Goal: Task Accomplishment & Management: Complete application form

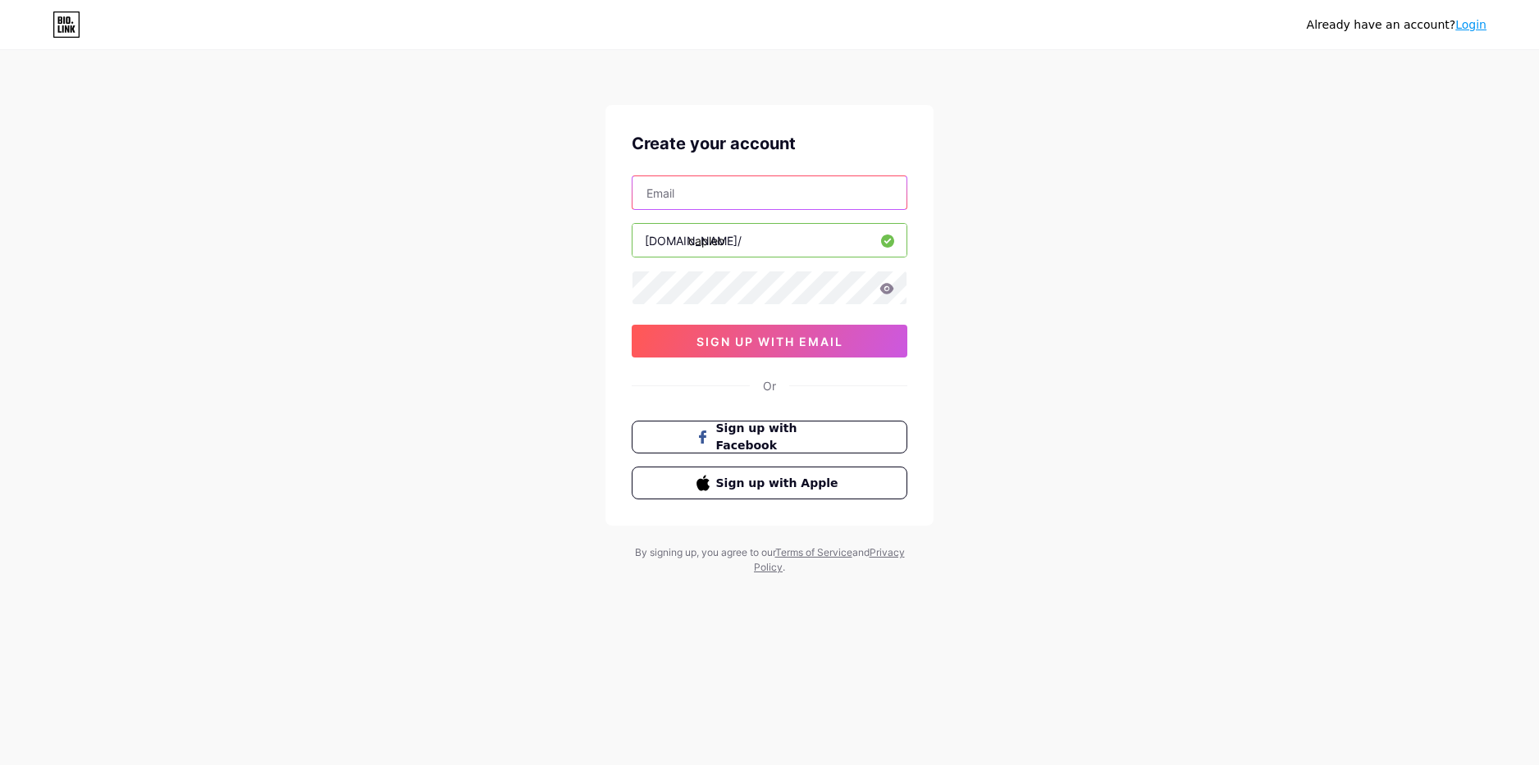
click at [711, 197] on input "text" at bounding box center [769, 192] width 274 height 33
type input "[EMAIL_ADDRESS][DOMAIN_NAME]"
click at [884, 289] on icon at bounding box center [886, 288] width 15 height 11
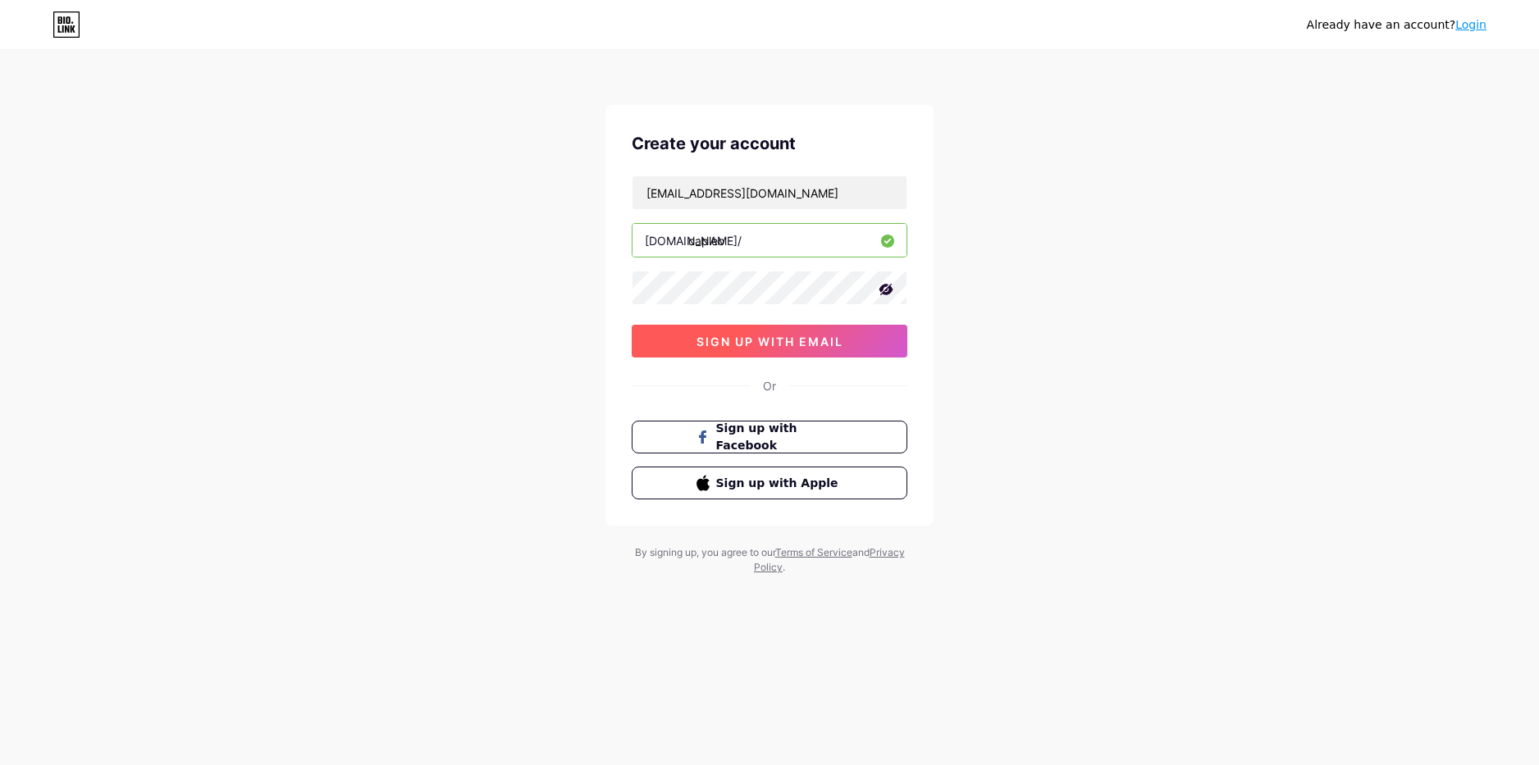
click at [725, 348] on span "sign up with email" at bounding box center [769, 342] width 147 height 14
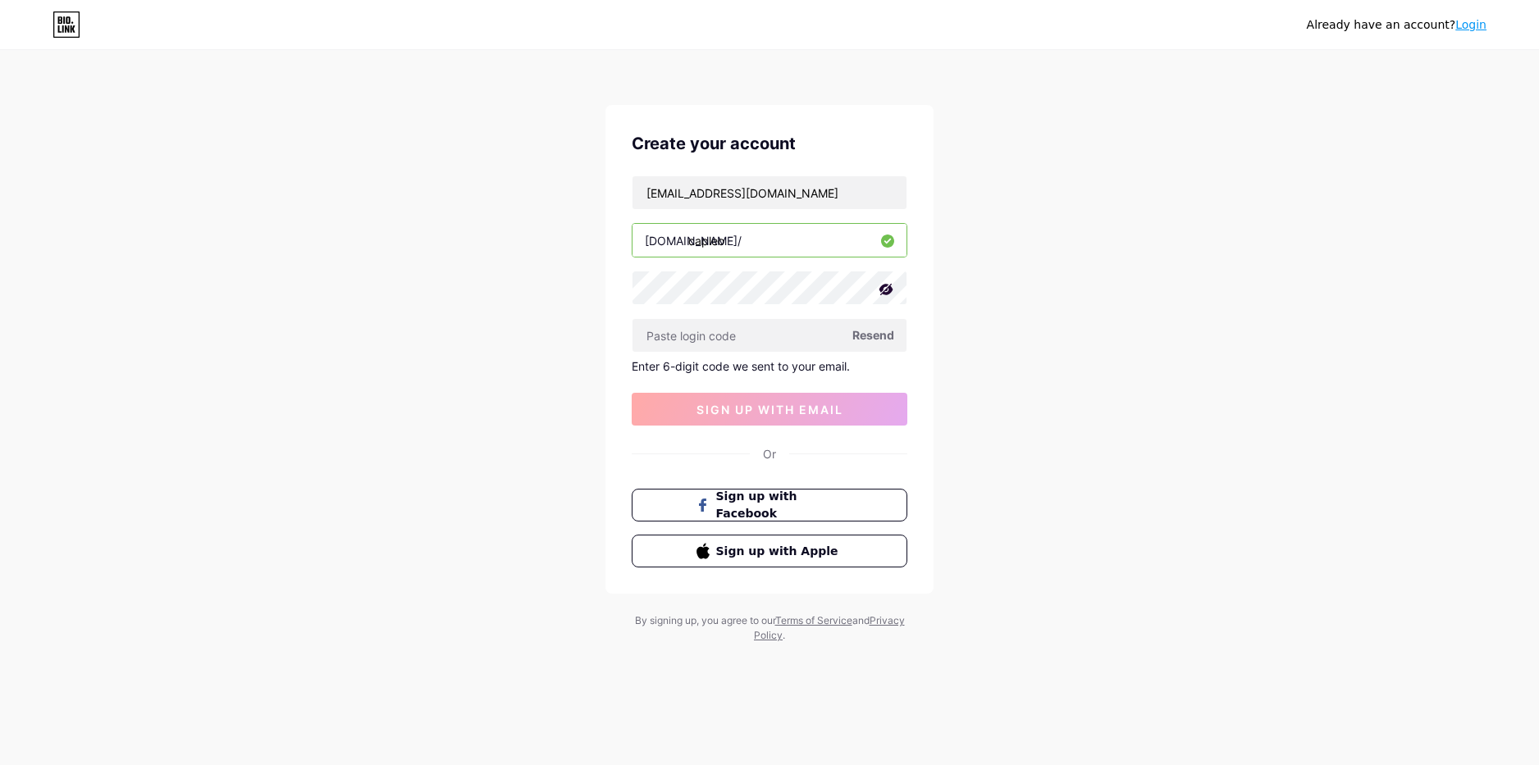
click at [880, 336] on span "Resend" at bounding box center [873, 334] width 42 height 17
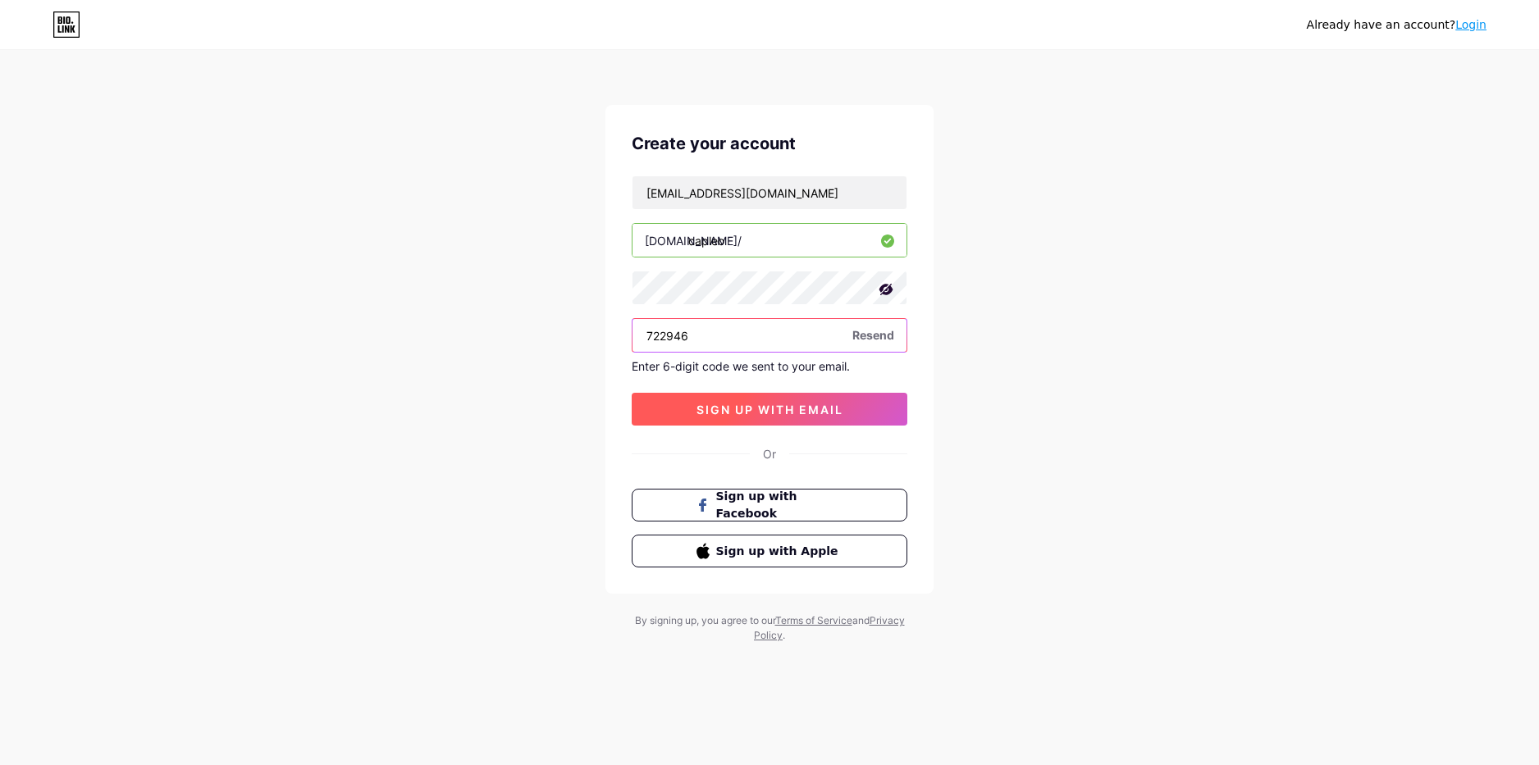
type input "722946"
click at [769, 415] on span "sign up with email" at bounding box center [769, 410] width 147 height 14
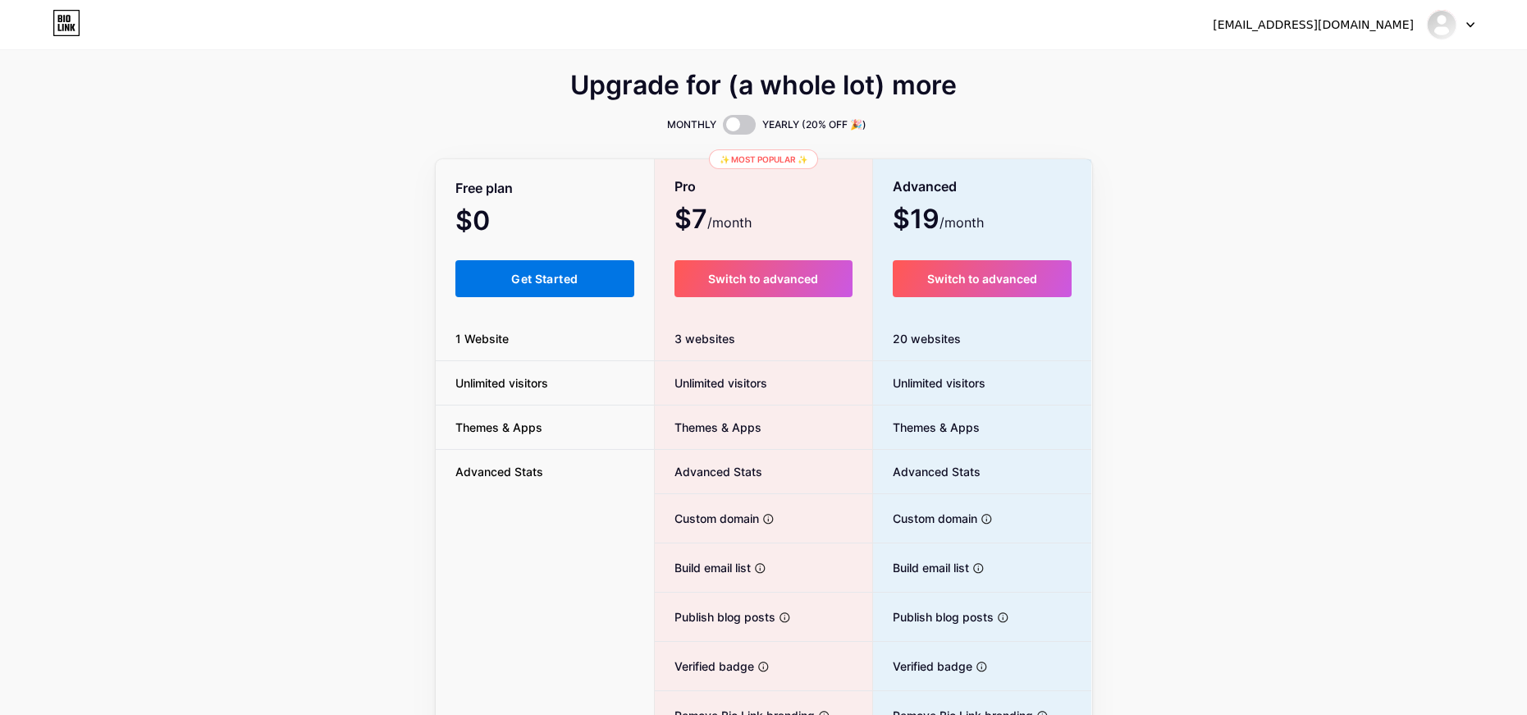
click at [586, 272] on button "Get Started" at bounding box center [545, 278] width 180 height 37
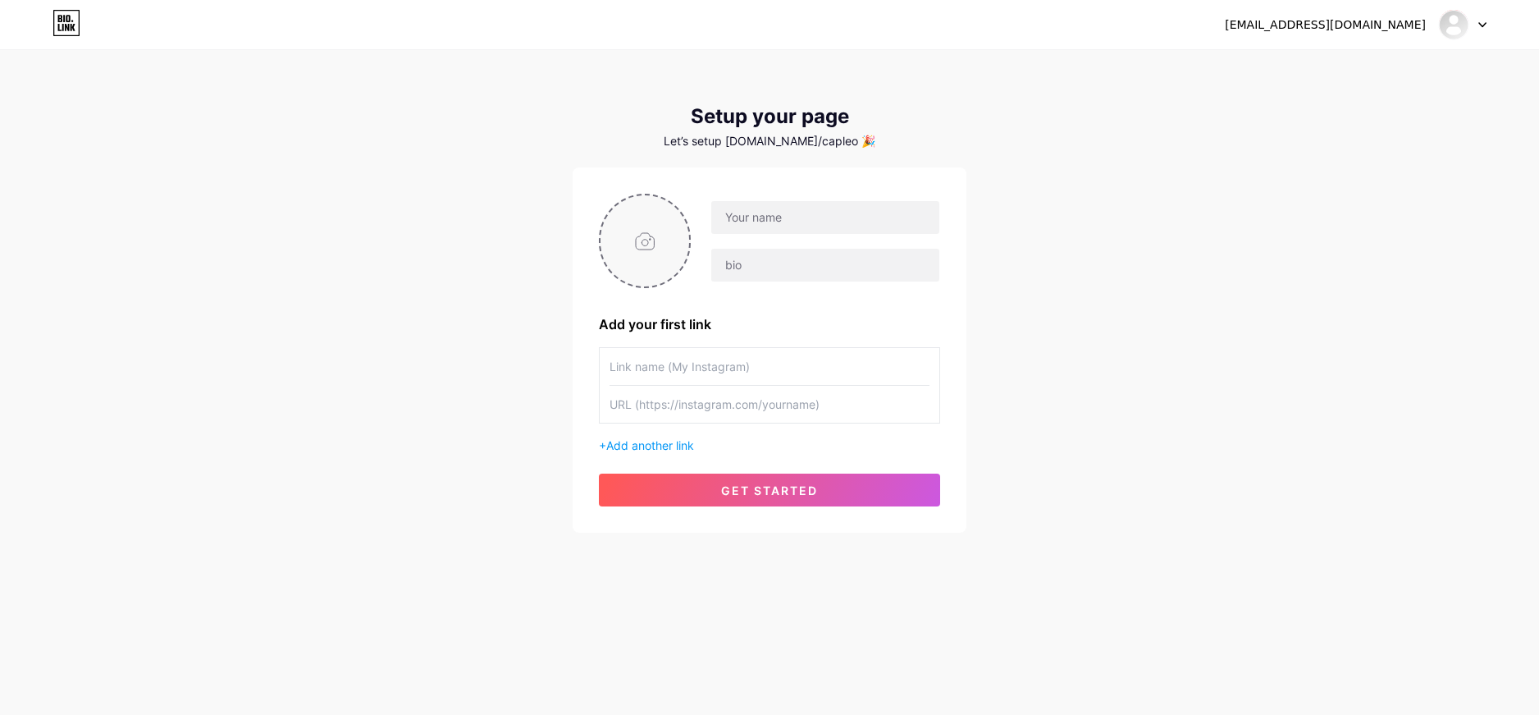
click at [666, 234] on input "file" at bounding box center [644, 240] width 89 height 91
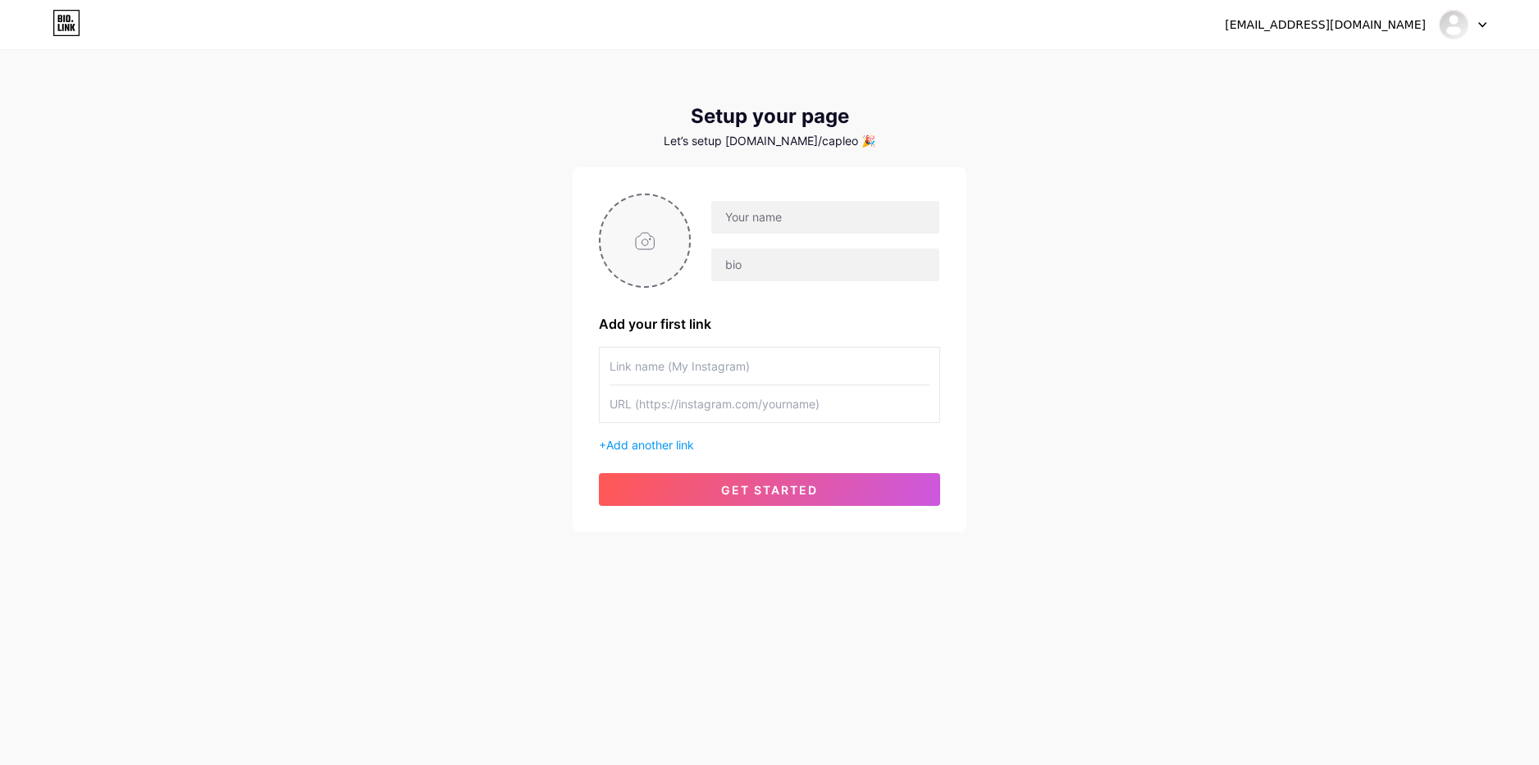
type input "C:\fakepath\gojo-satoru-anime-character.png"
click at [777, 221] on input "text" at bounding box center [825, 217] width 228 height 33
click at [755, 276] on input "text" at bounding box center [825, 265] width 228 height 33
drag, startPoint x: 757, startPoint y: 263, endPoint x: 623, endPoint y: 279, distance: 134.7
click at [623, 279] on div at bounding box center [769, 241] width 341 height 94
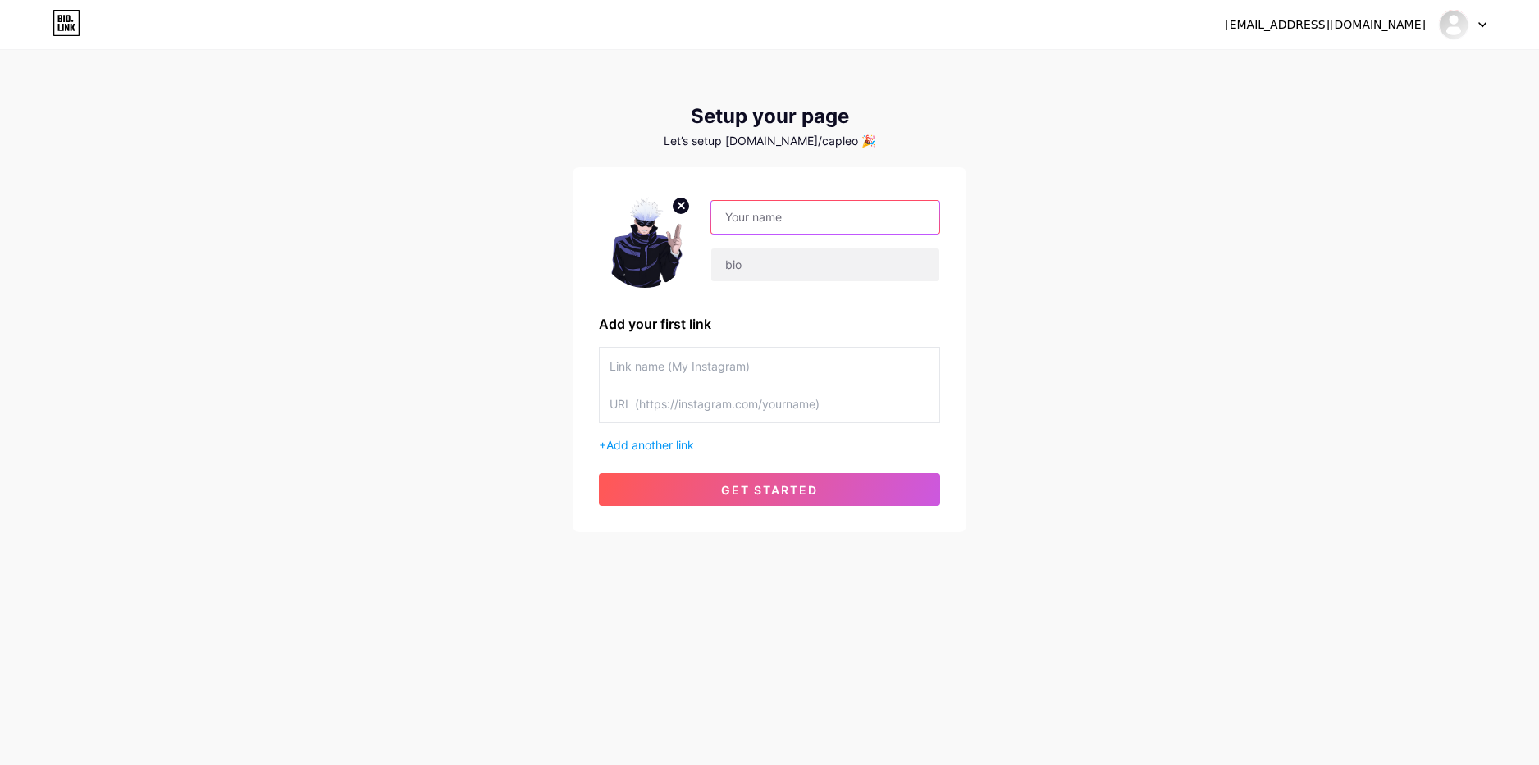
click at [796, 220] on input "text" at bounding box center [825, 217] width 228 height 33
type input "CapLeo"
click at [742, 270] on input "text" at bounding box center [825, 265] width 228 height 33
type input "redes"
click at [694, 377] on input "text" at bounding box center [770, 366] width 320 height 37
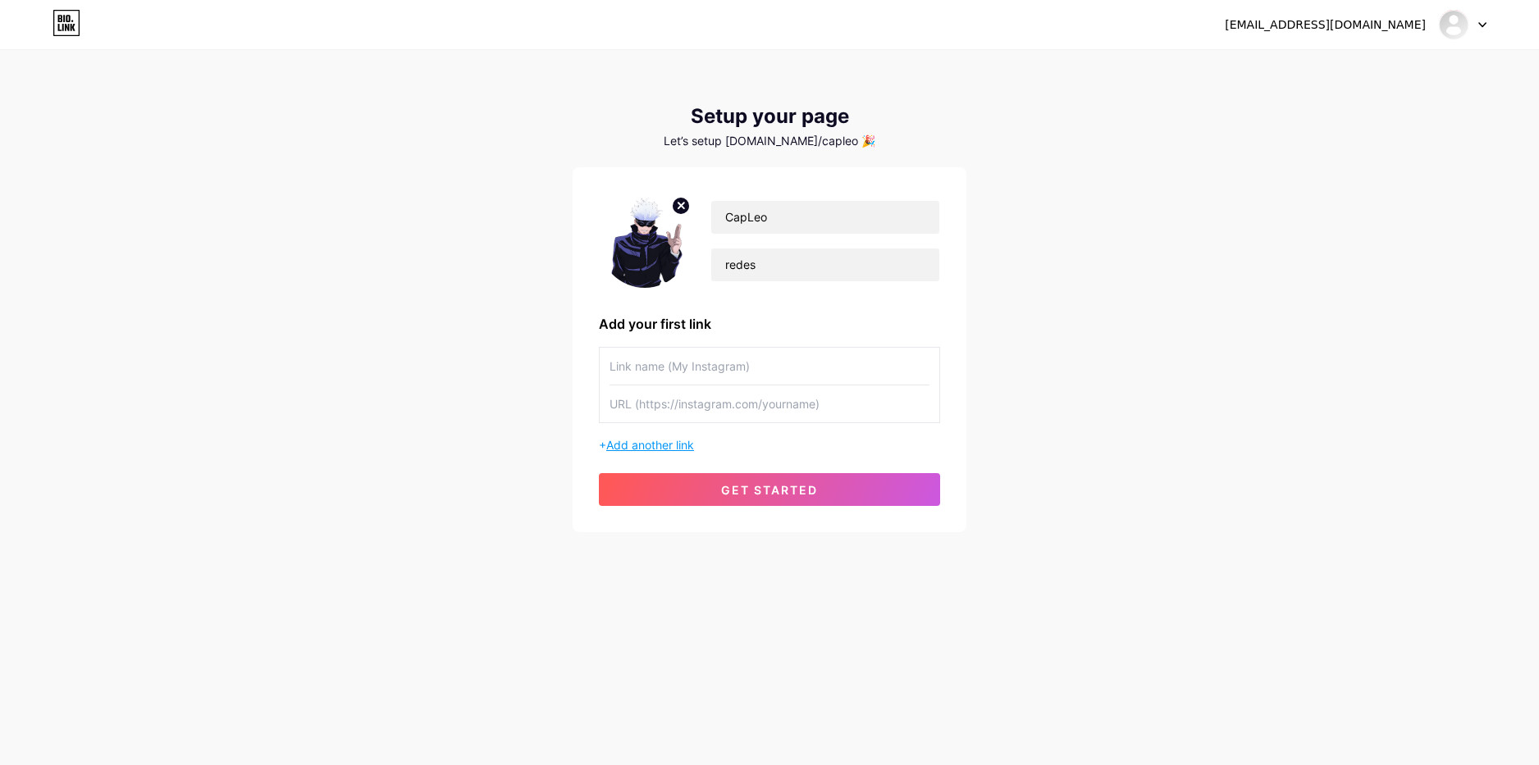
click at [674, 446] on span "Add another link" at bounding box center [650, 445] width 88 height 14
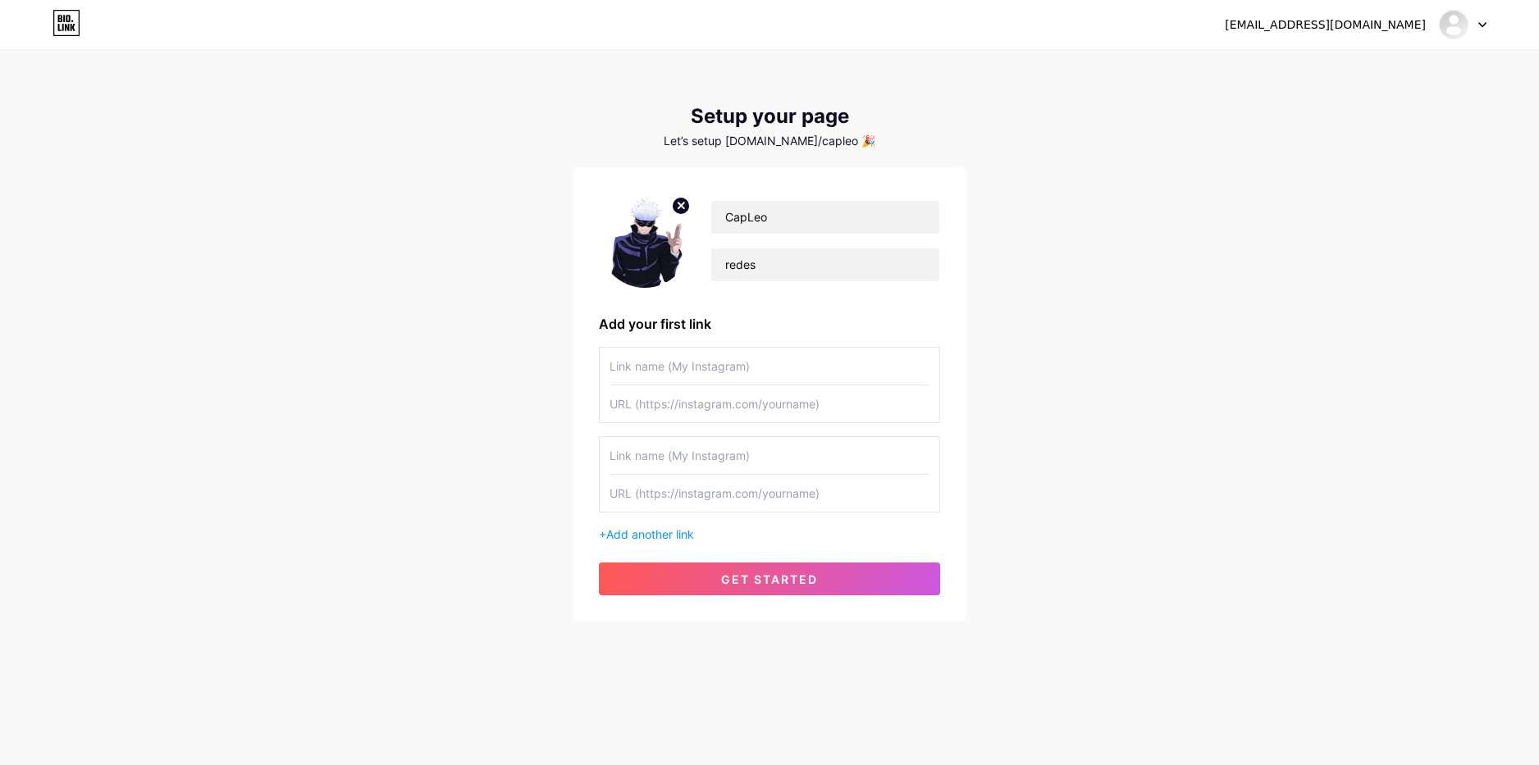
click at [691, 380] on input "text" at bounding box center [770, 366] width 320 height 37
type input "Discord"
click at [733, 408] on input "text" at bounding box center [770, 404] width 320 height 37
paste input "[URL][DOMAIN_NAME]"
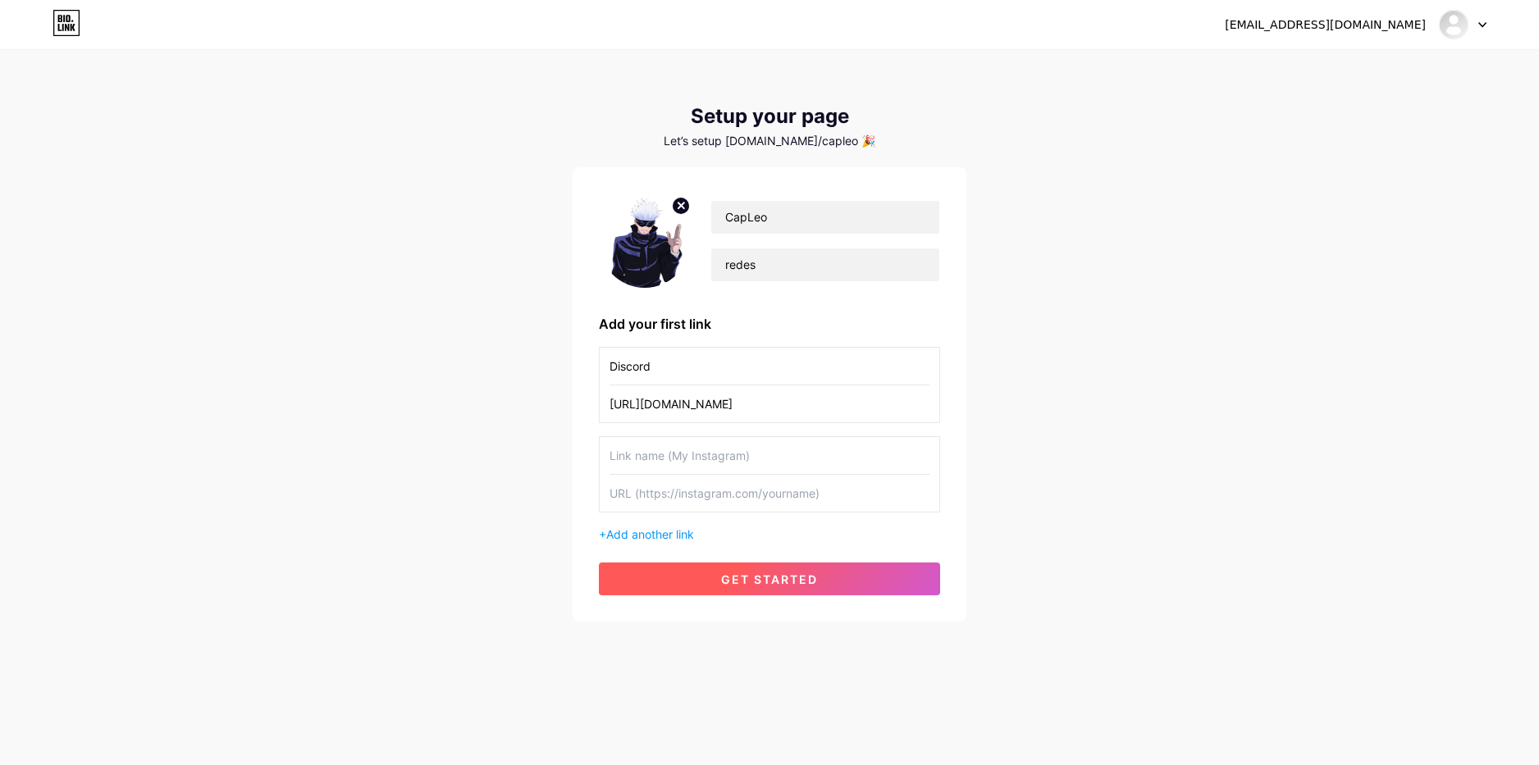
type input "[URL][DOMAIN_NAME]"
click at [779, 571] on button "get started" at bounding box center [769, 579] width 341 height 33
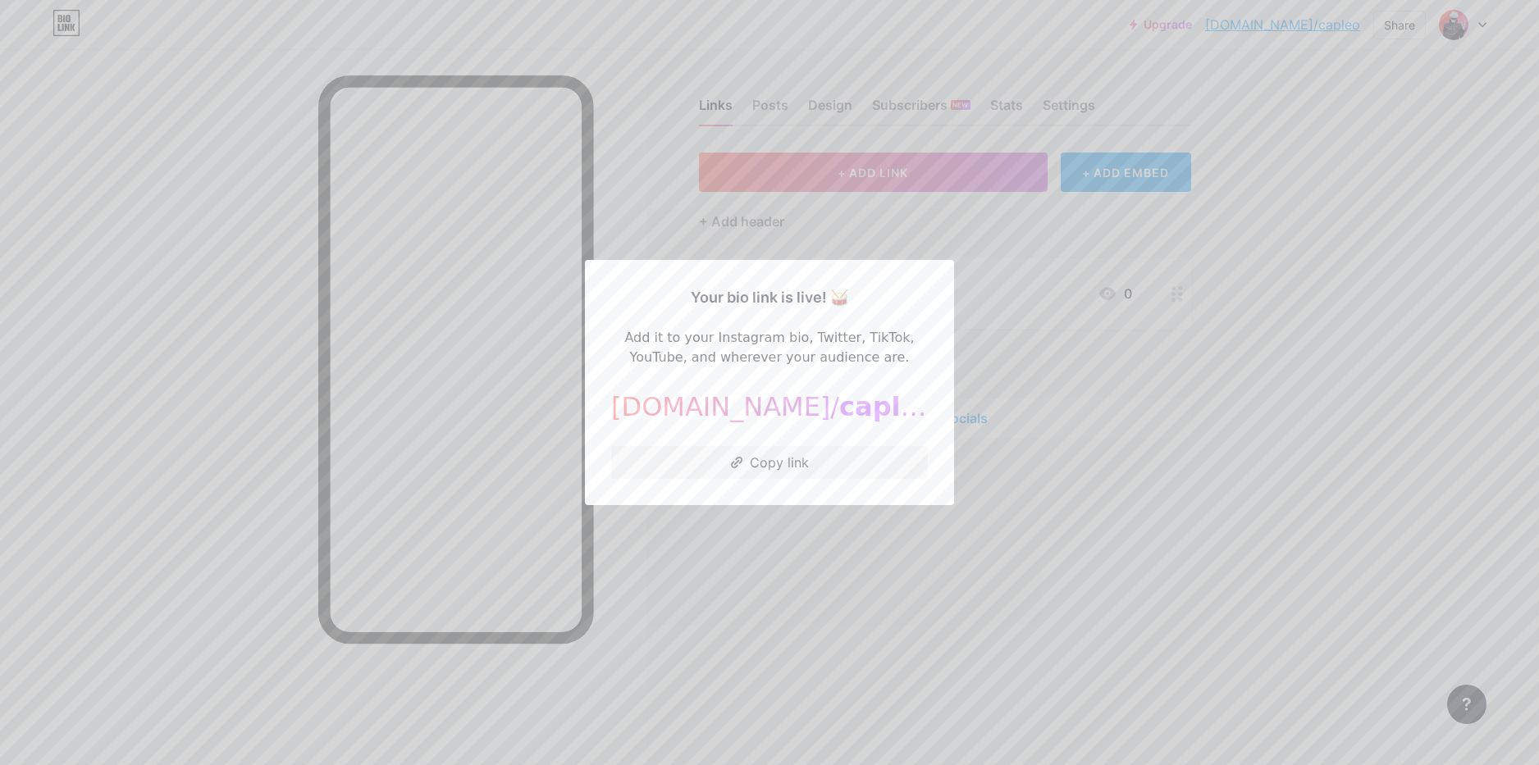
click at [794, 541] on div at bounding box center [769, 382] width 1539 height 765
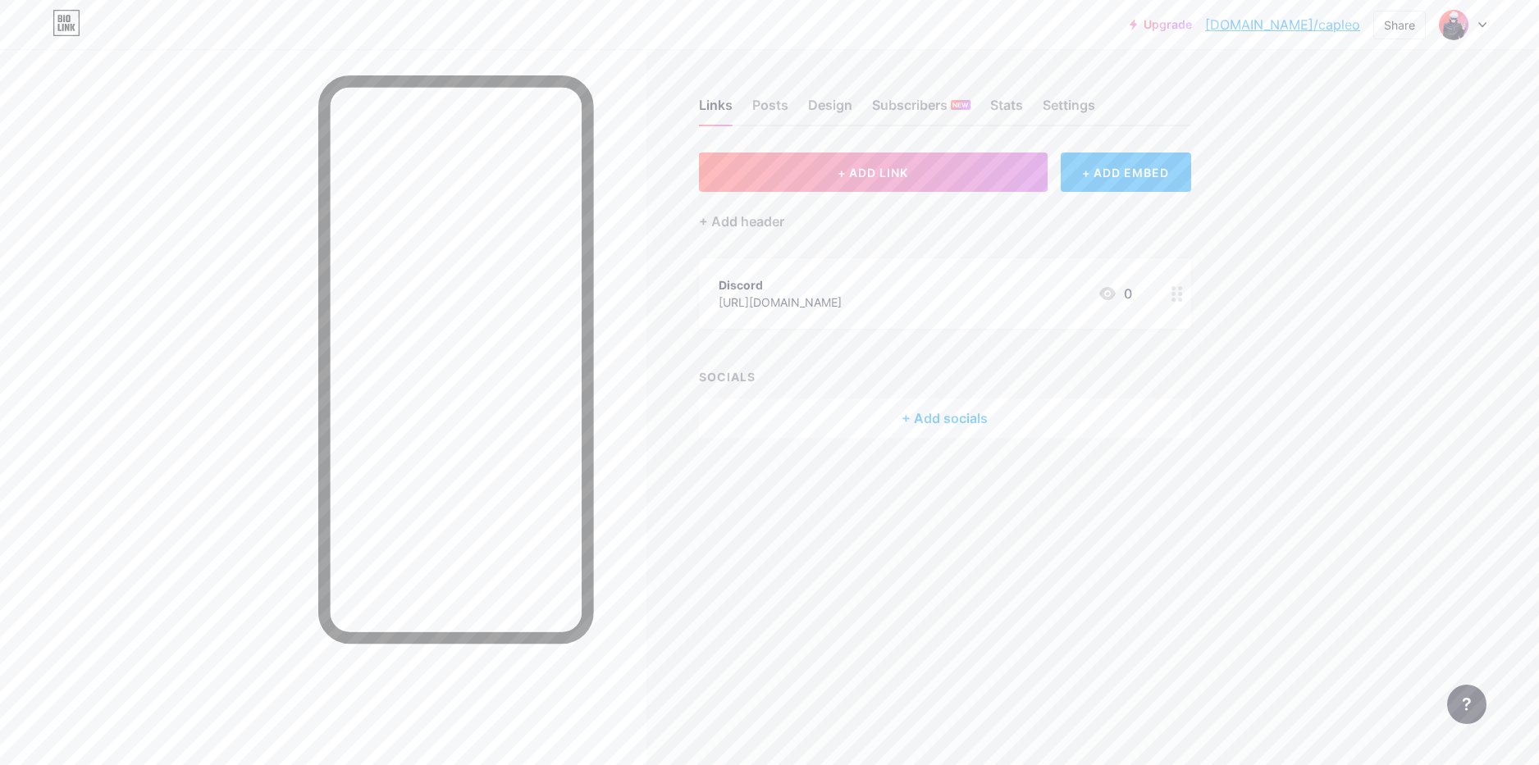
click at [1182, 308] on div at bounding box center [1177, 293] width 28 height 71
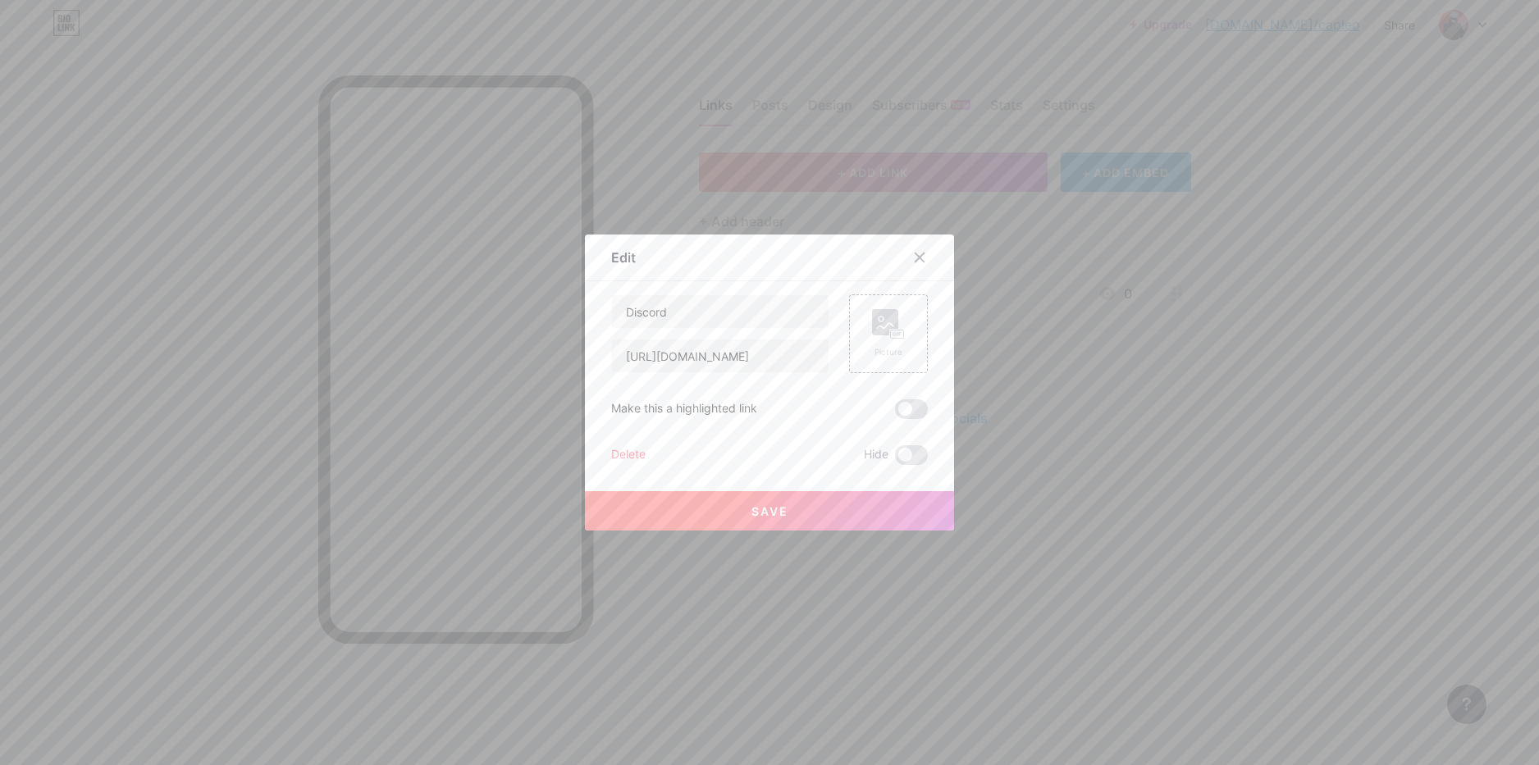
click at [1063, 236] on div at bounding box center [769, 382] width 1539 height 765
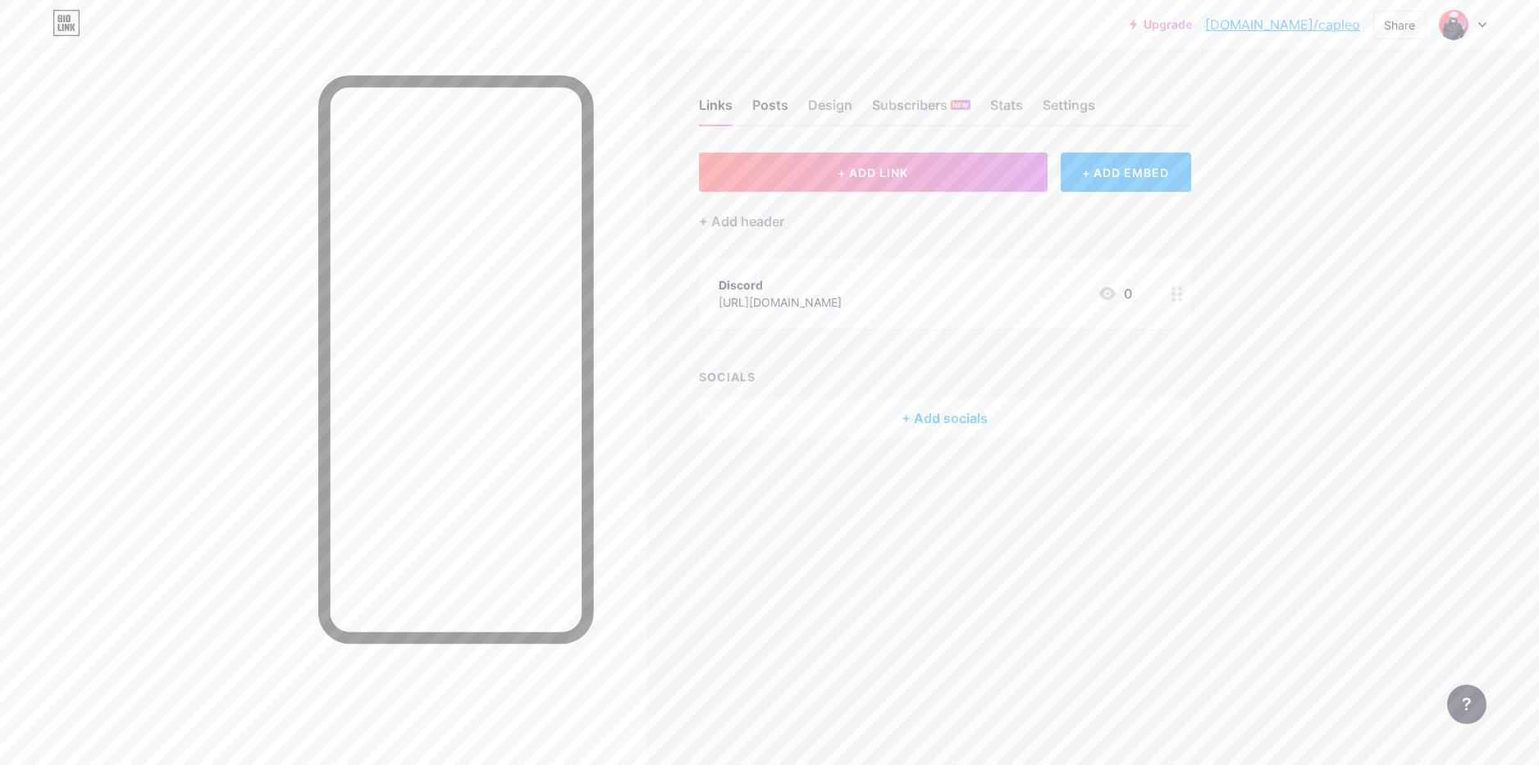
click at [754, 99] on div "Posts" at bounding box center [770, 110] width 36 height 30
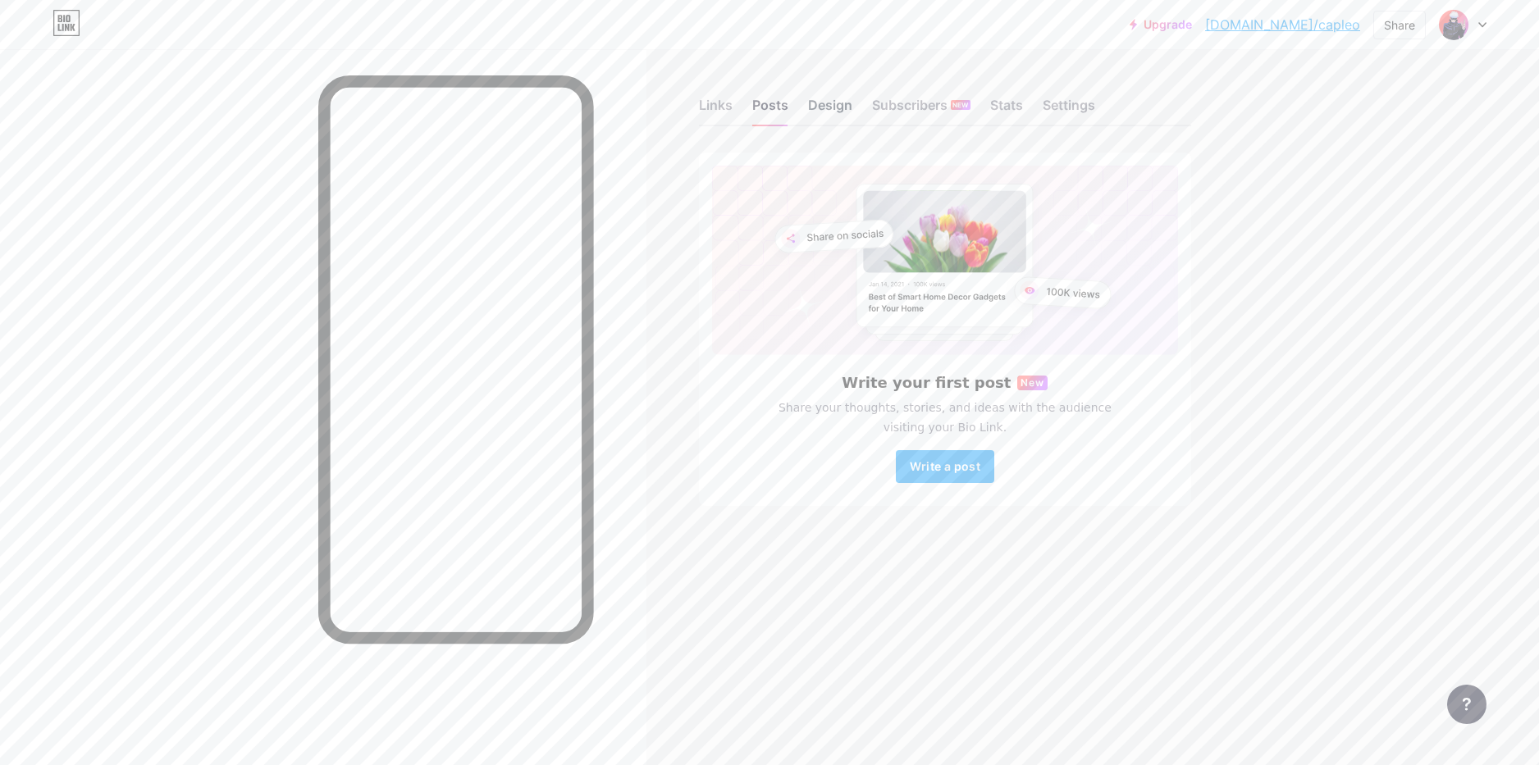
click at [846, 103] on div "Design" at bounding box center [830, 110] width 44 height 30
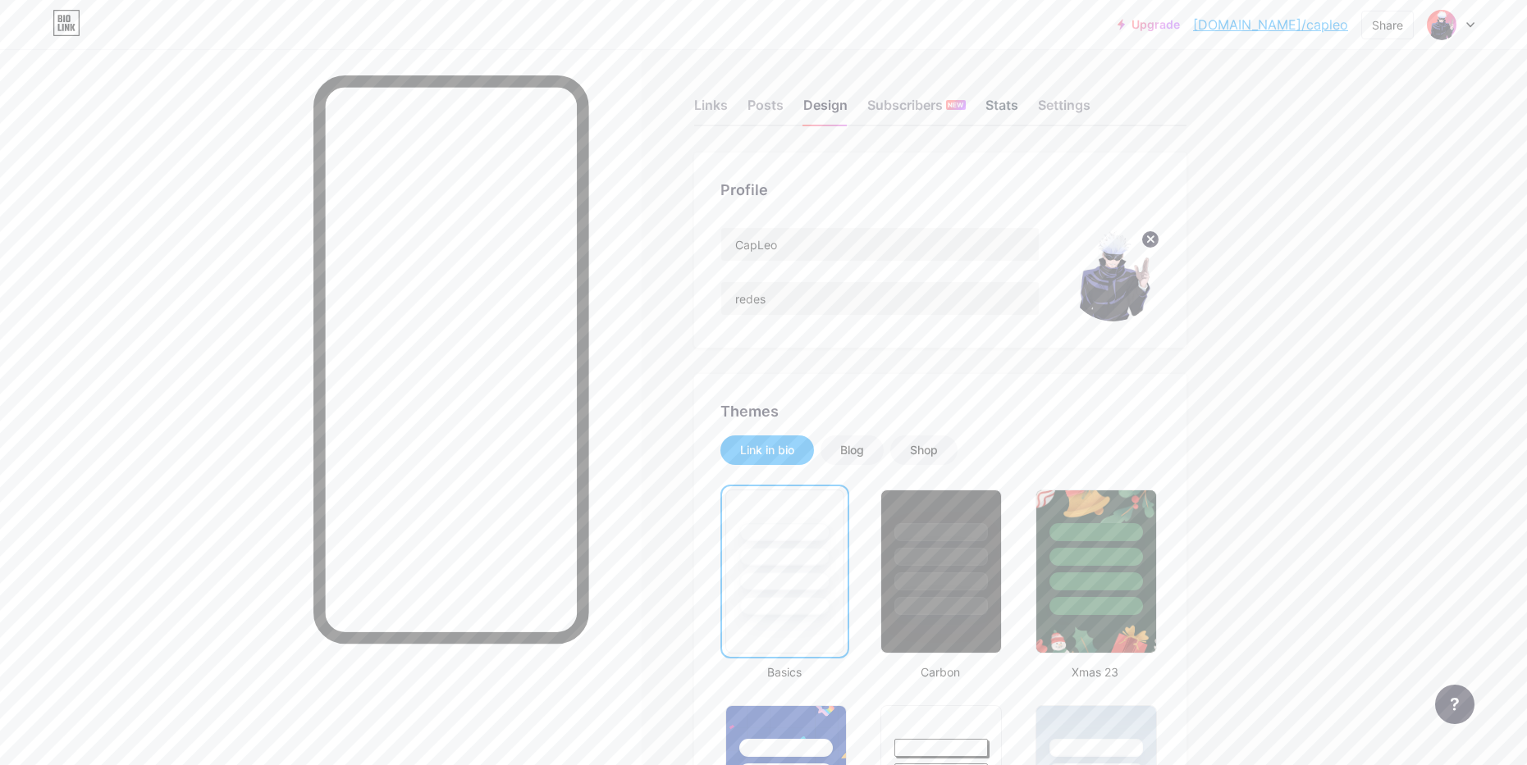
click at [1002, 104] on div "Stats" at bounding box center [1001, 110] width 33 height 30
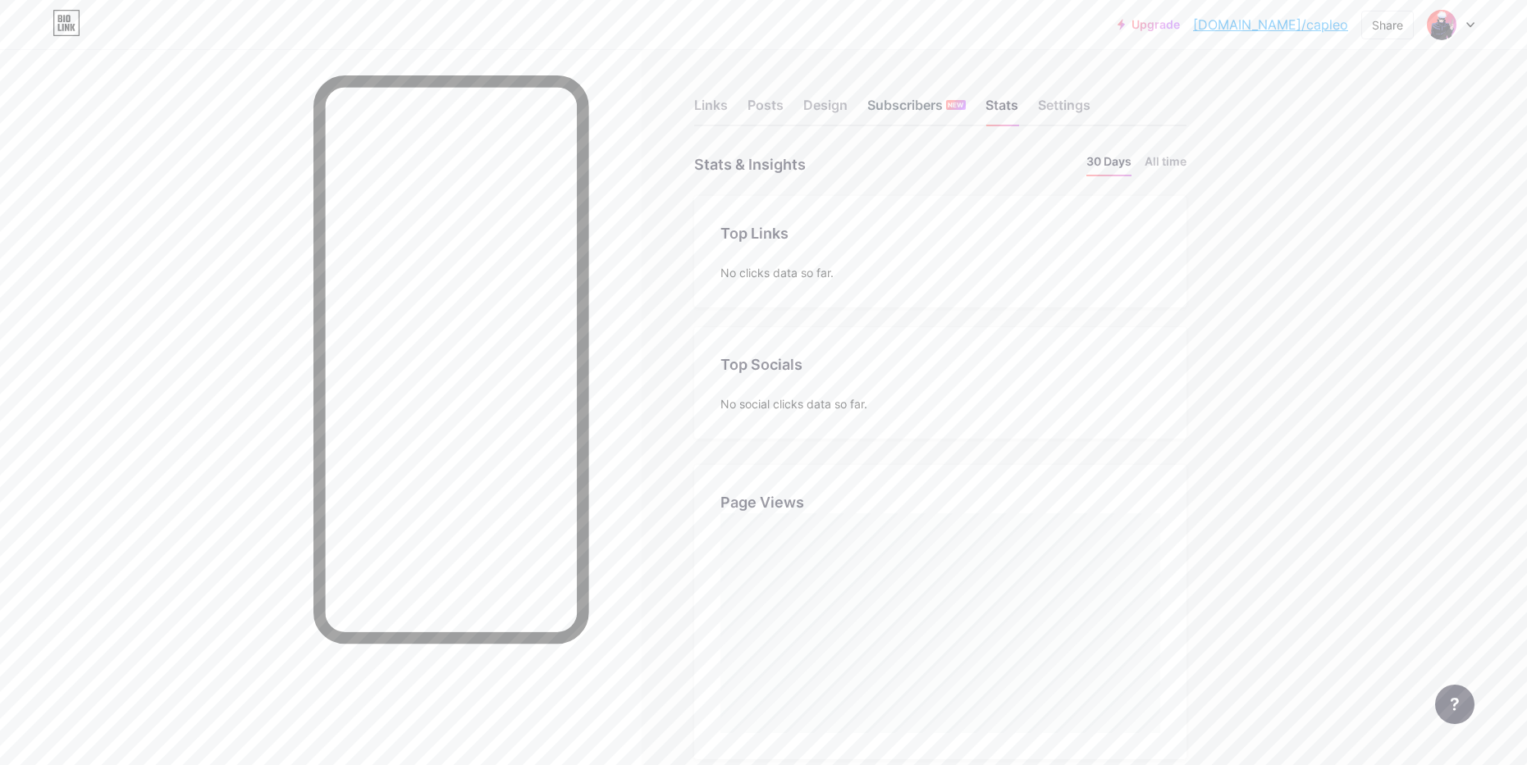
scroll to position [765, 1527]
click at [906, 116] on div "Subscribers NEW" at bounding box center [916, 110] width 98 height 30
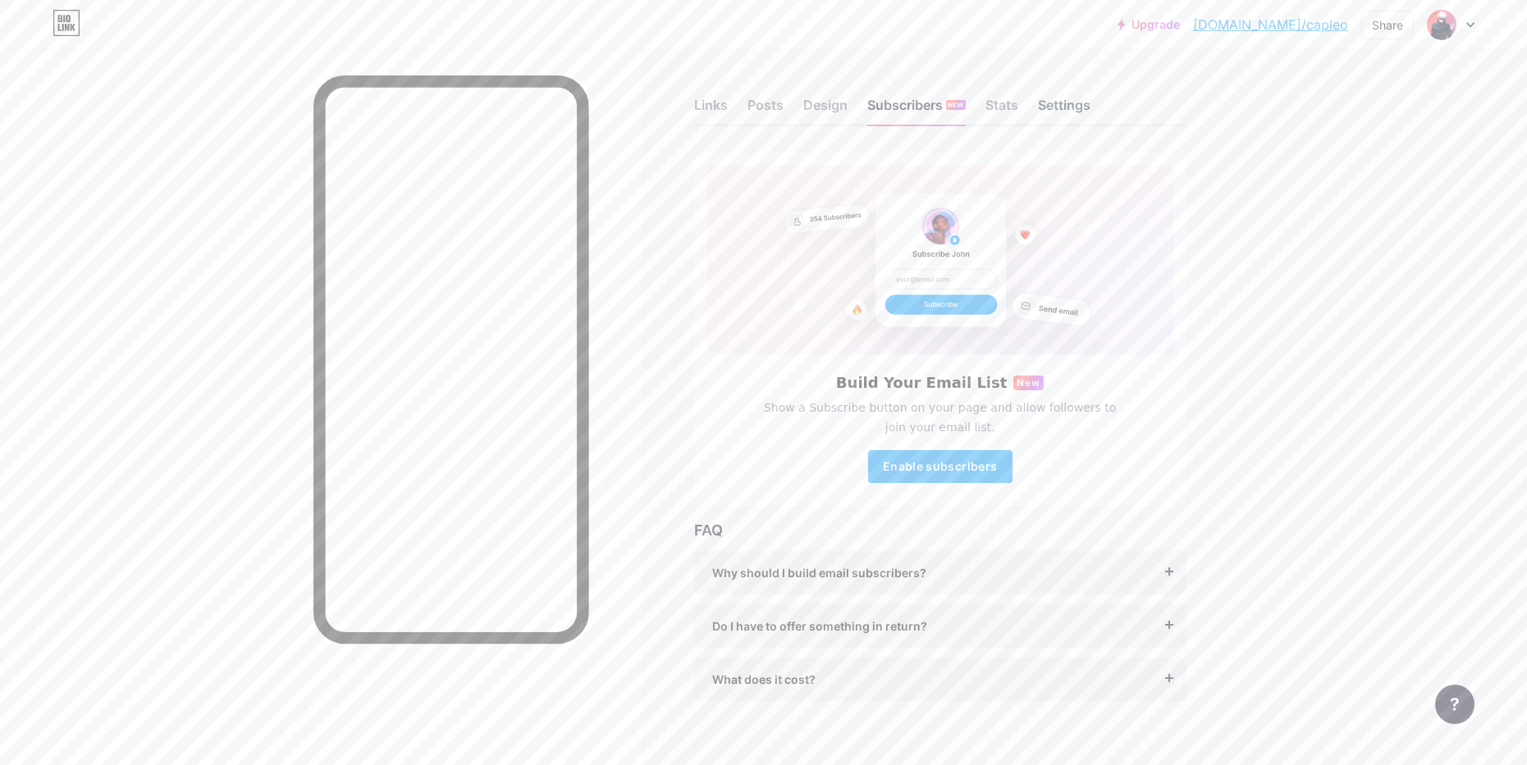
click at [1049, 112] on div "Settings" at bounding box center [1064, 110] width 53 height 30
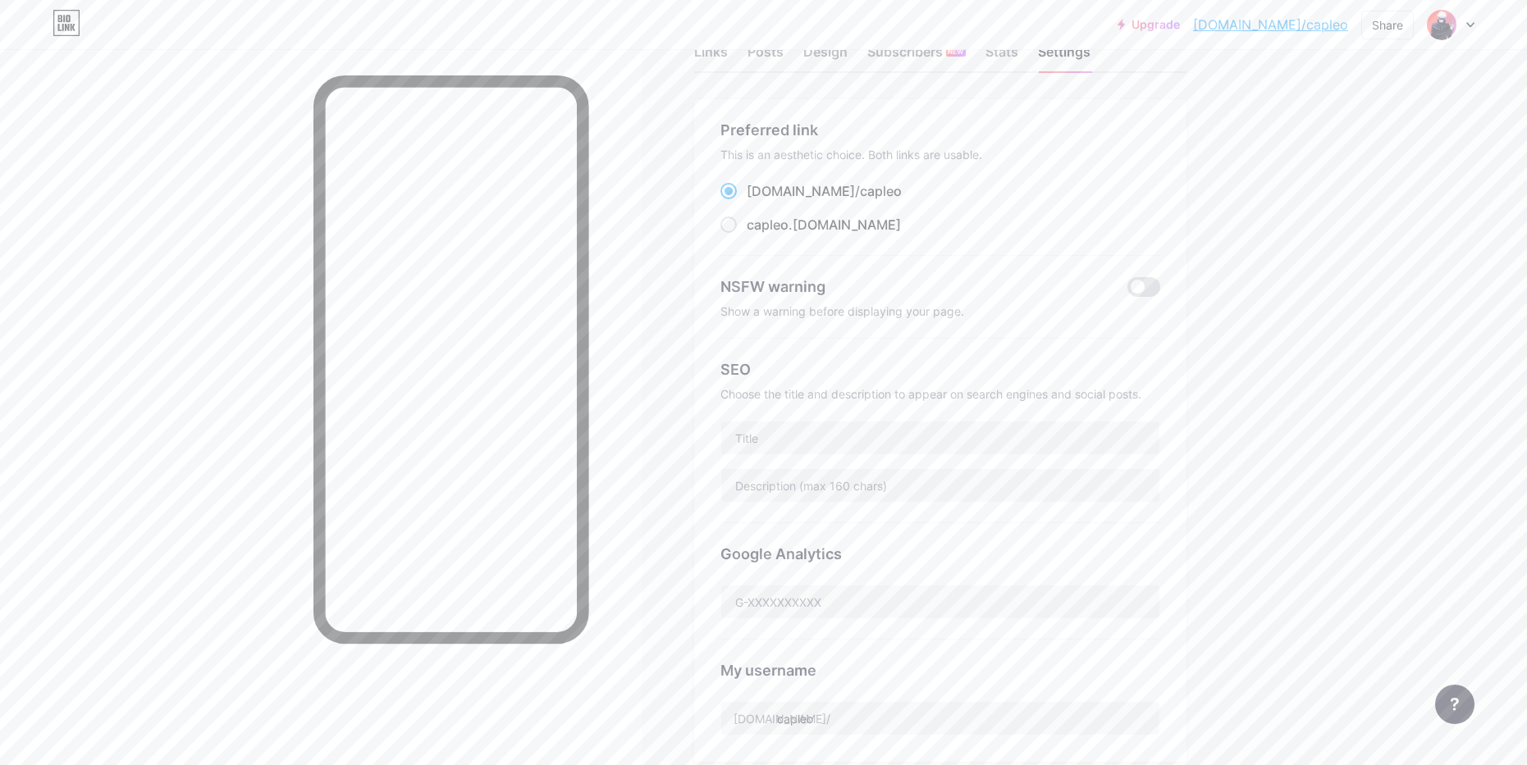
scroll to position [82, 0]
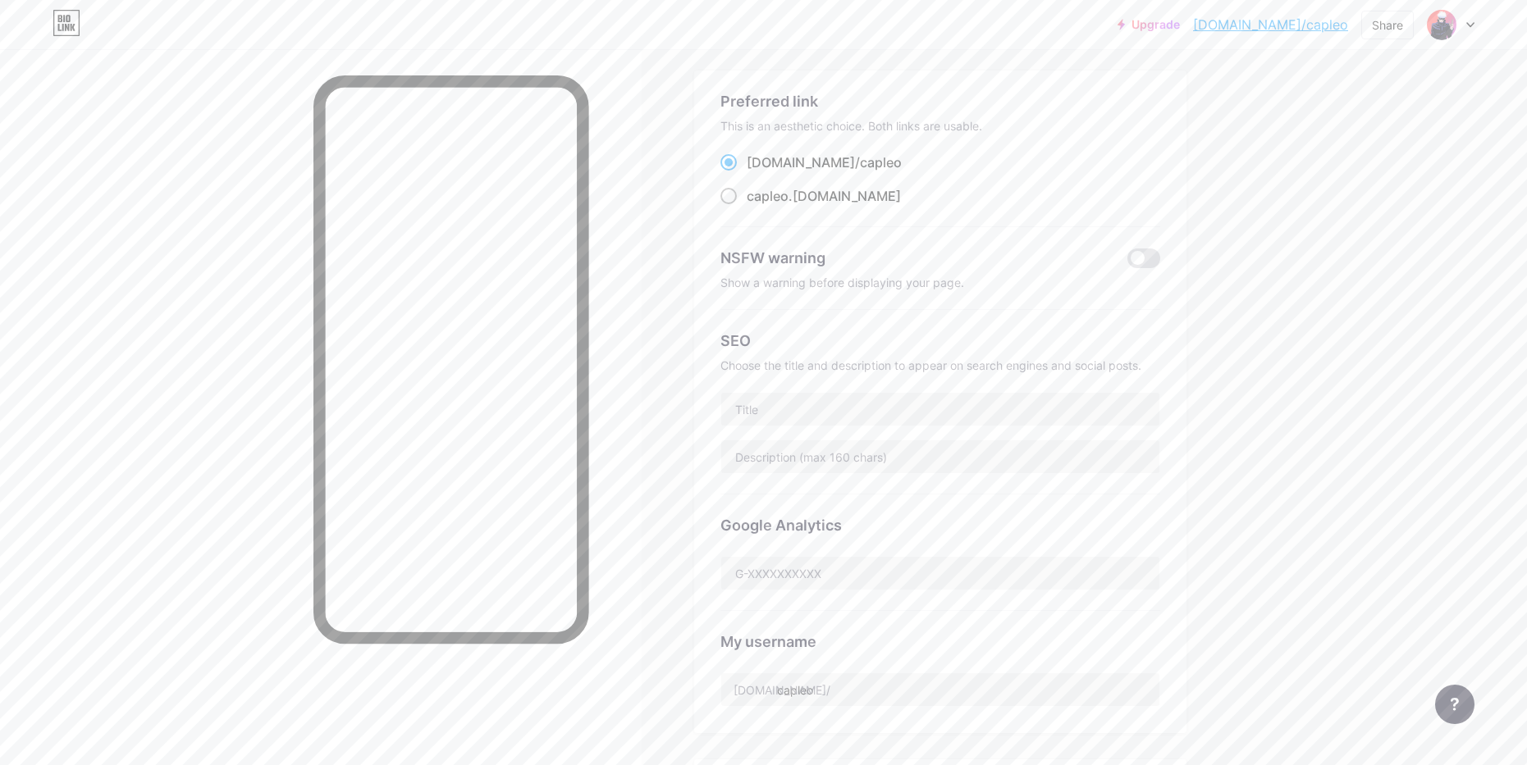
click at [798, 203] on div "capleo .[DOMAIN_NAME]" at bounding box center [824, 196] width 154 height 20
click at [757, 206] on input "capleo .[DOMAIN_NAME]" at bounding box center [752, 211] width 11 height 11
radio input "true"
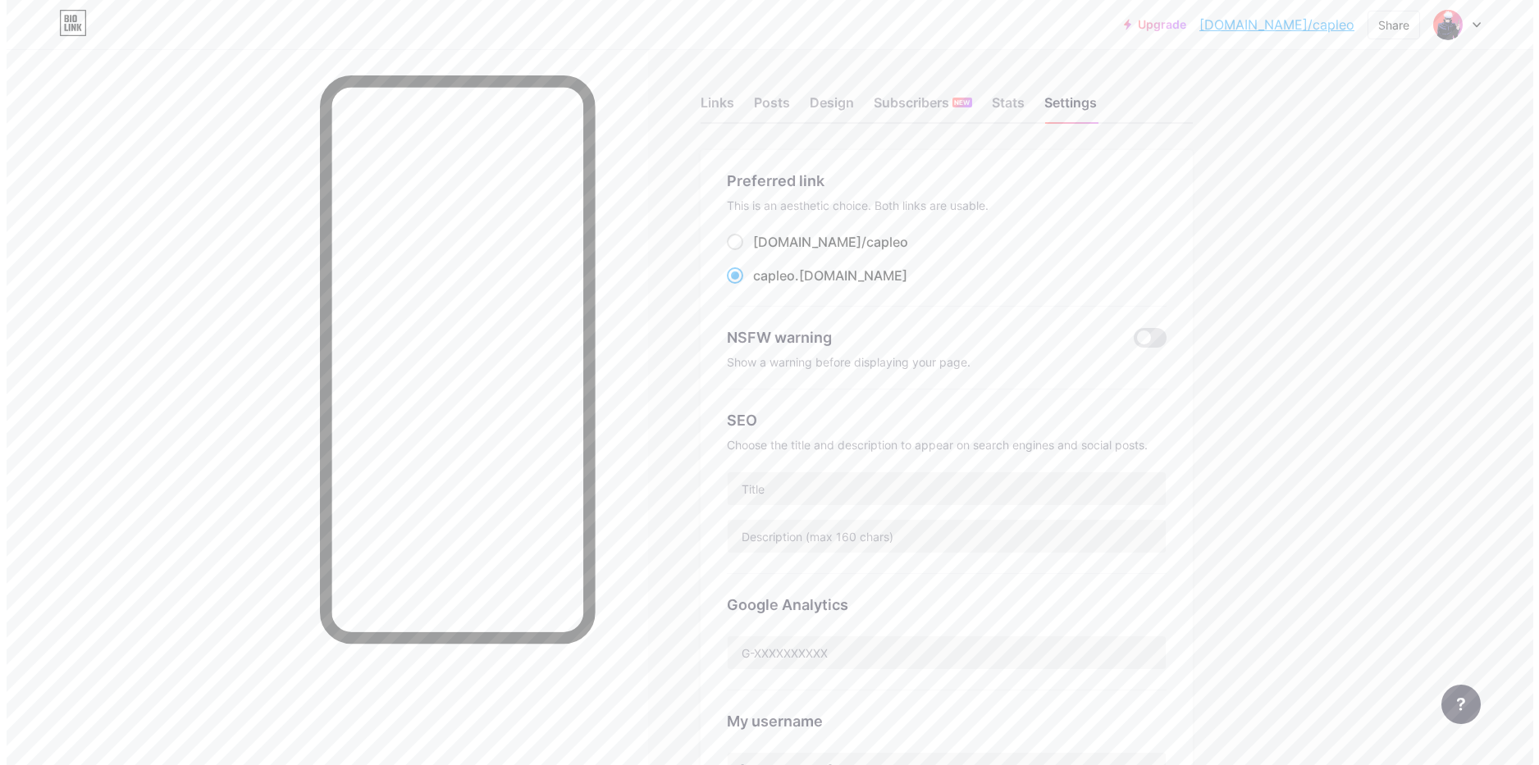
scroll to position [0, 0]
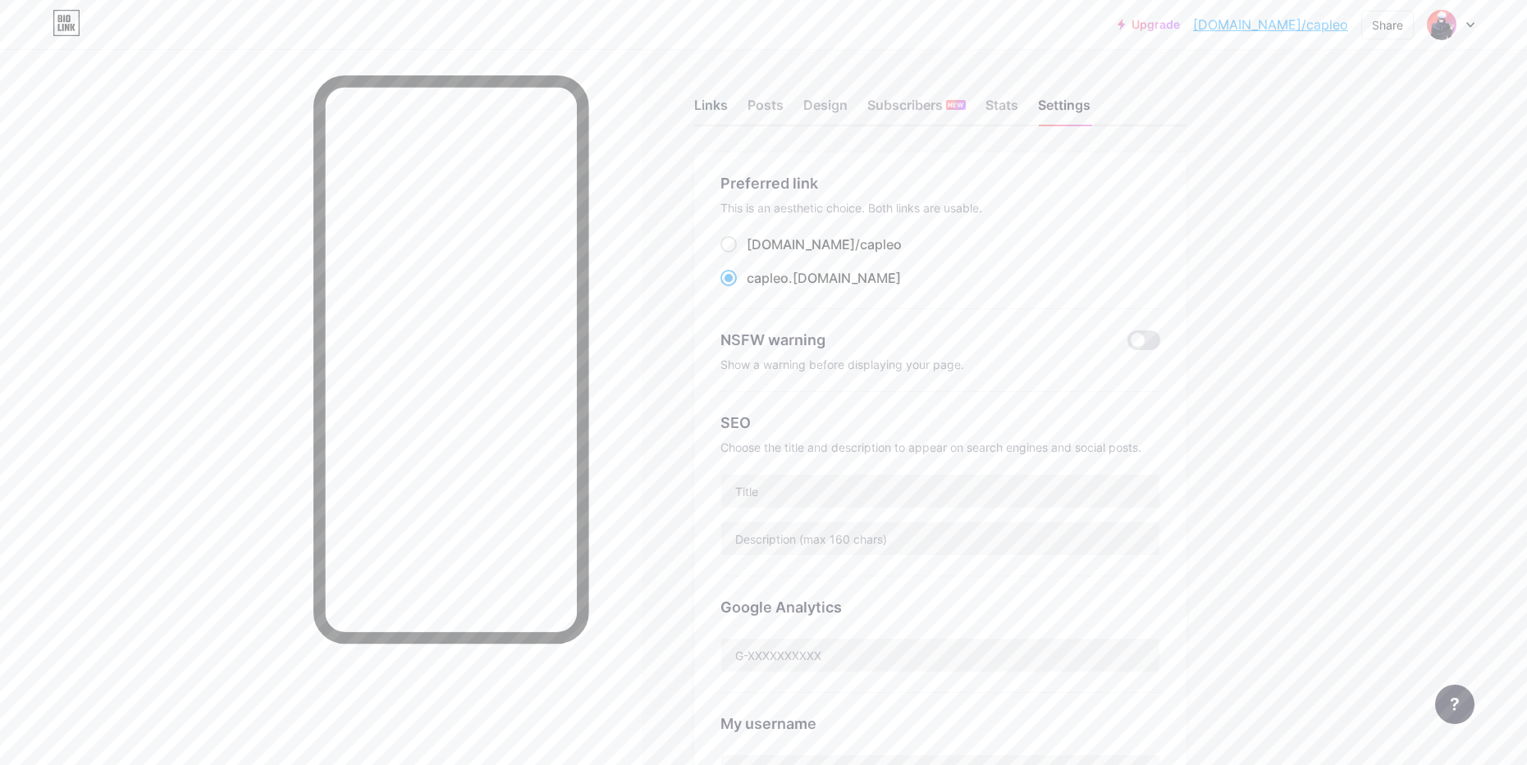
click at [715, 113] on div "Links" at bounding box center [711, 110] width 34 height 30
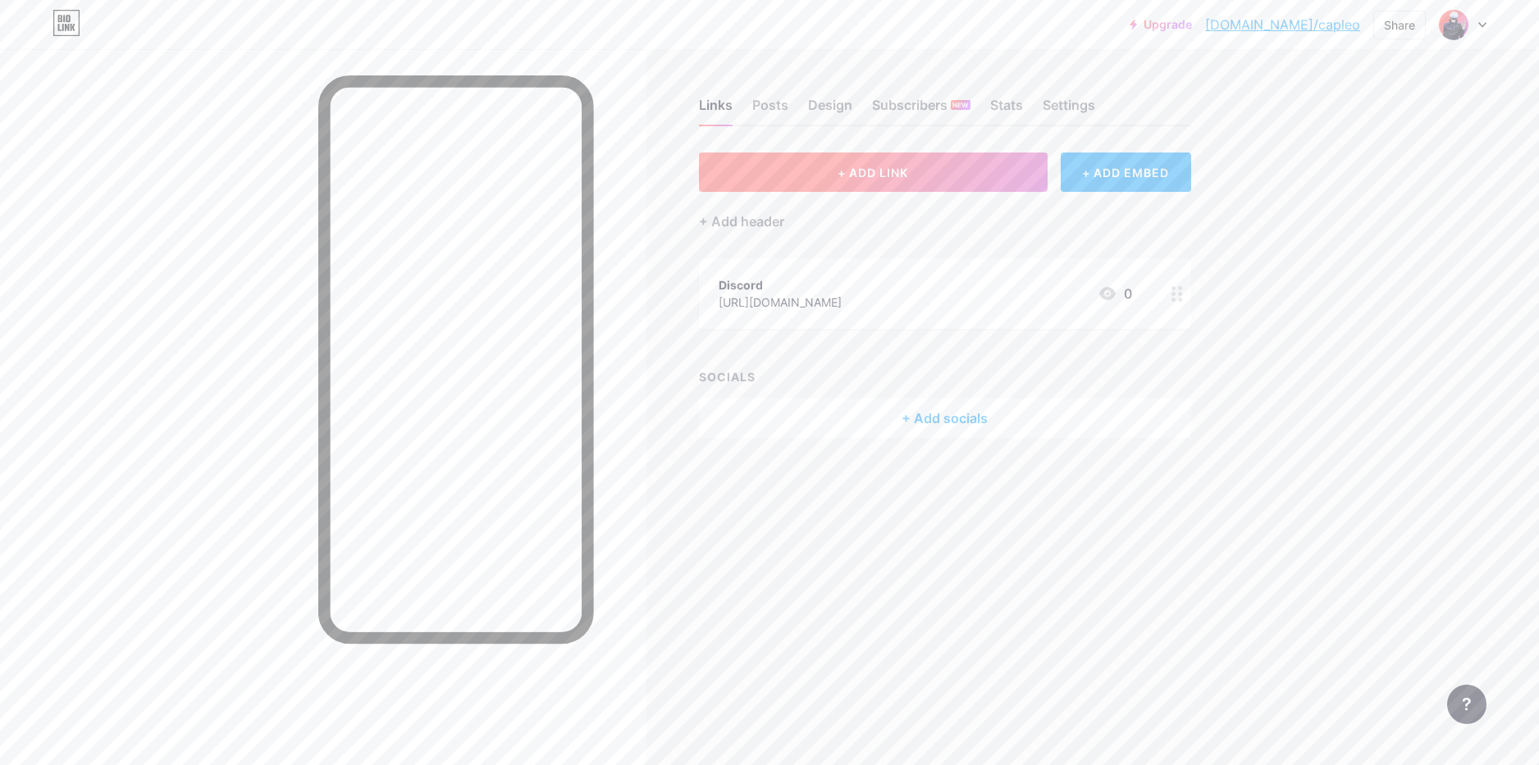
click at [871, 180] on button "+ ADD LINK" at bounding box center [873, 172] width 349 height 39
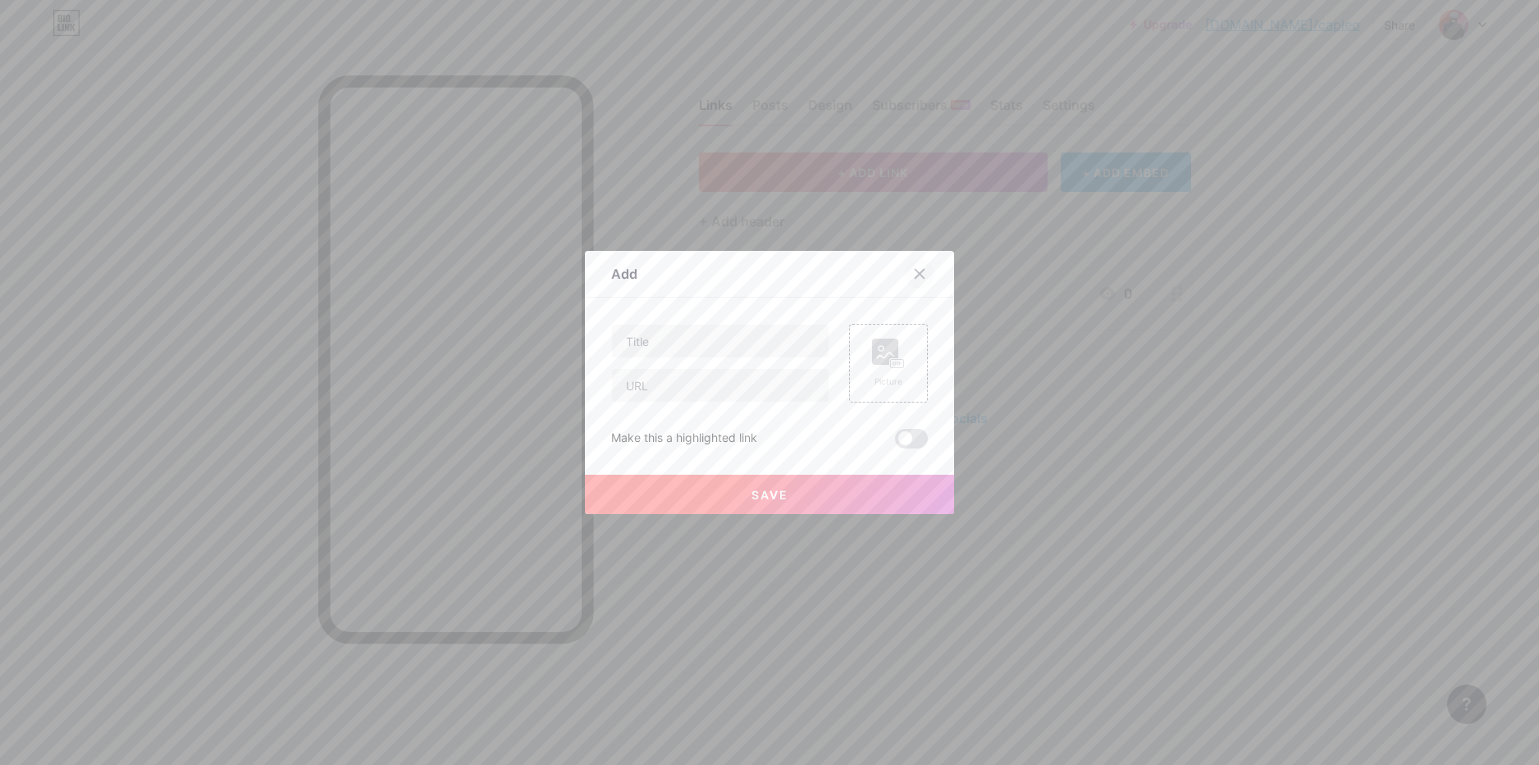
click at [913, 278] on icon at bounding box center [919, 273] width 13 height 13
